Goal: Check status: Check status

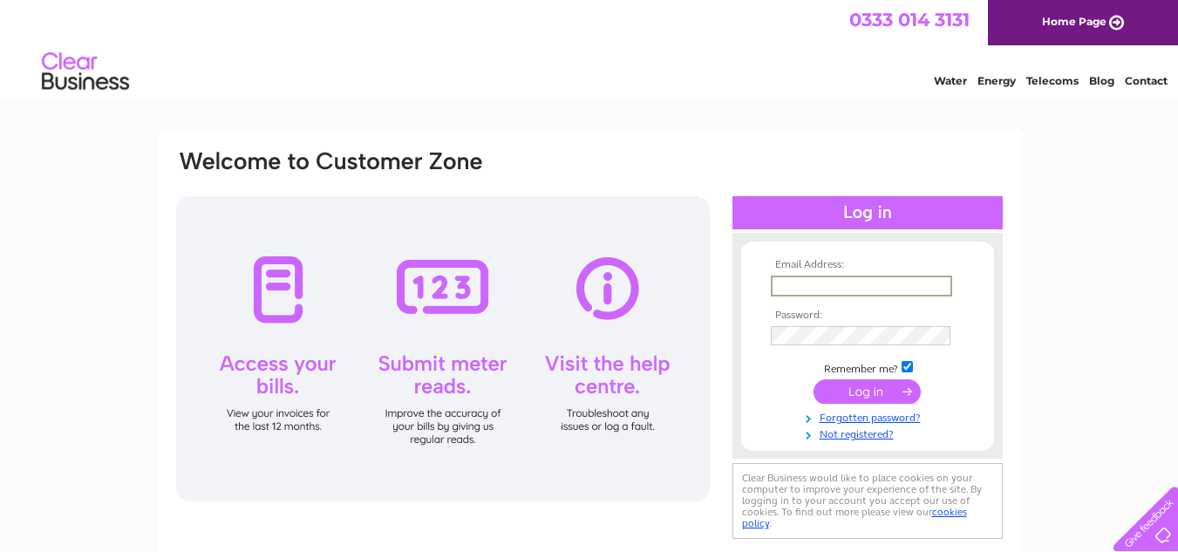
click at [800, 284] on input "text" at bounding box center [861, 286] width 181 height 21
paste input "manager@killinhotel.com"
type input "manager@killinhotel.com"
click at [857, 384] on input "submit" at bounding box center [867, 390] width 107 height 24
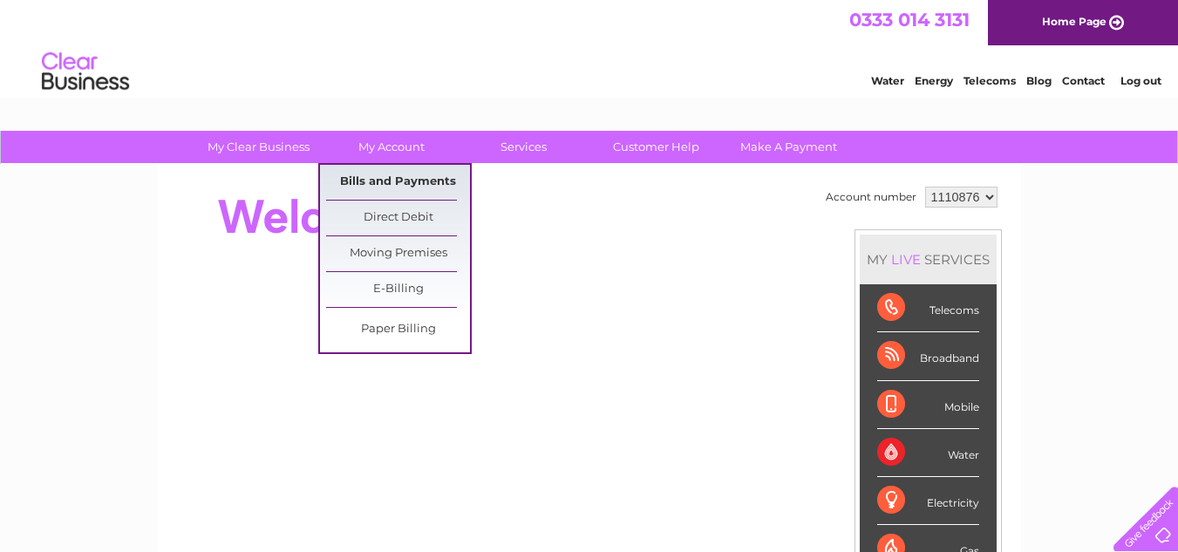
click at [406, 182] on link "Bills and Payments" at bounding box center [398, 182] width 144 height 35
